Goal: Task Accomplishment & Management: Manage account settings

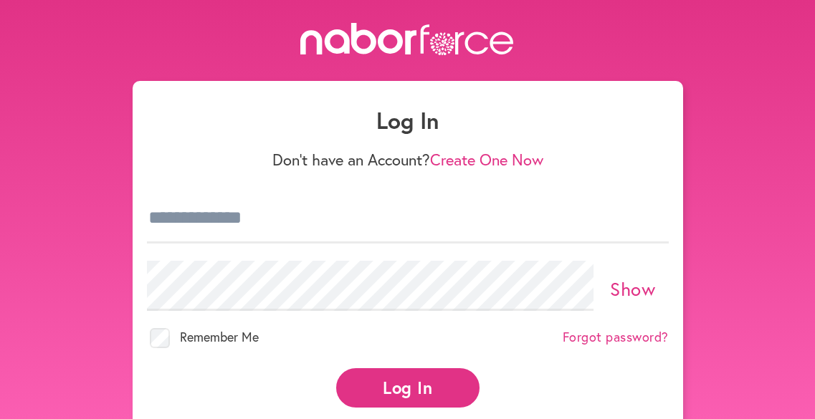
click at [589, 245] on div at bounding box center [408, 218] width 522 height 67
click at [642, 224] on img at bounding box center [643, 218] width 17 height 17
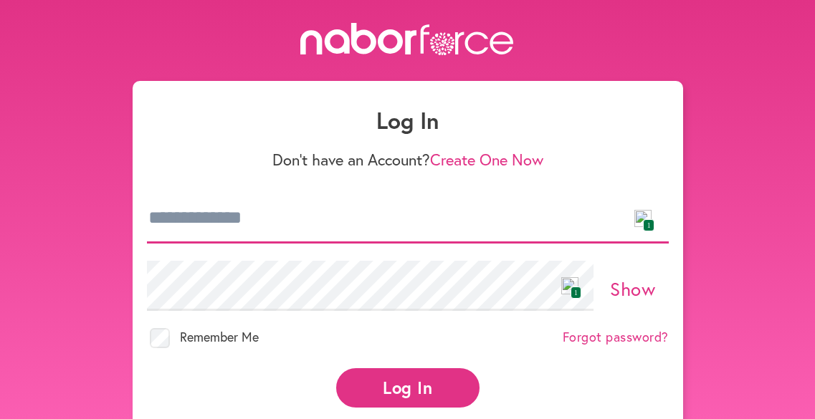
type input "**********"
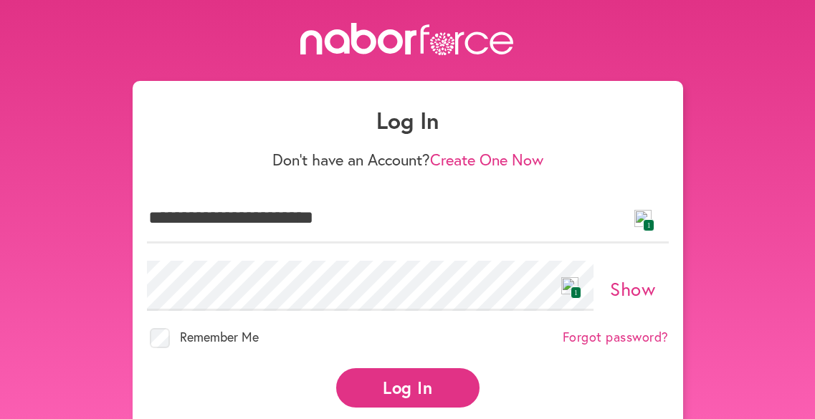
click at [407, 393] on button "Log In" at bounding box center [407, 388] width 143 height 39
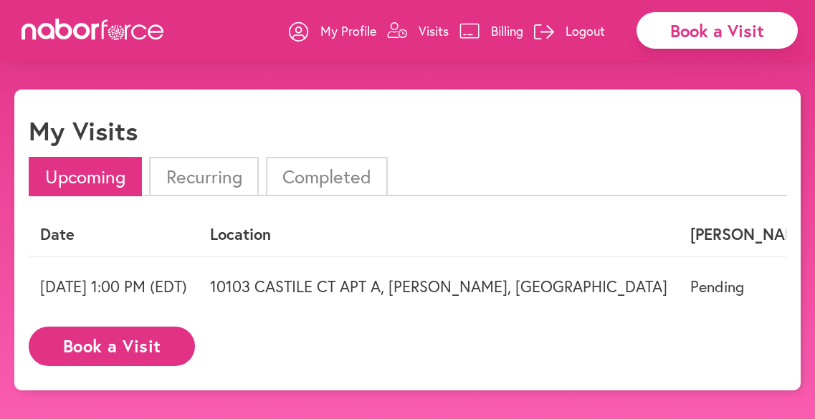
click at [333, 284] on td "10103 CASTILE CT APT A, [PERSON_NAME], [GEOGRAPHIC_DATA]" at bounding box center [439, 287] width 480 height 60
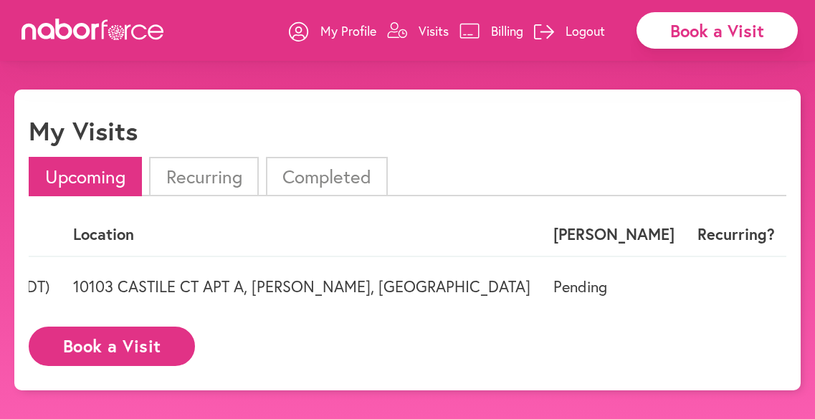
click at [584, 34] on p "Logout" at bounding box center [585, 30] width 39 height 17
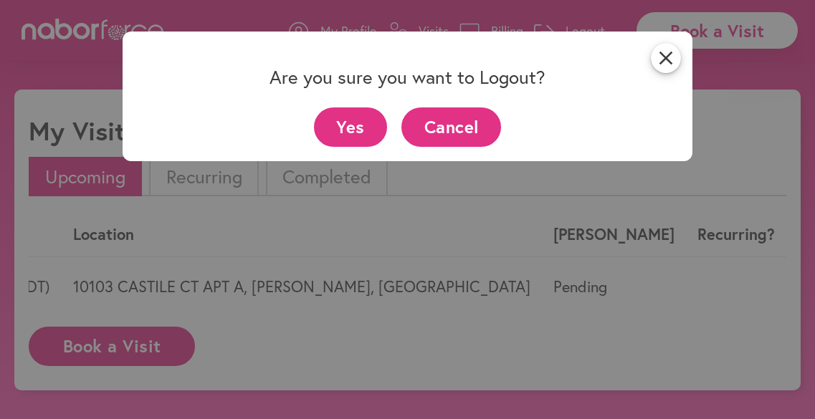
click at [368, 113] on button "Yes" at bounding box center [351, 127] width 74 height 39
